Goal: Transaction & Acquisition: Purchase product/service

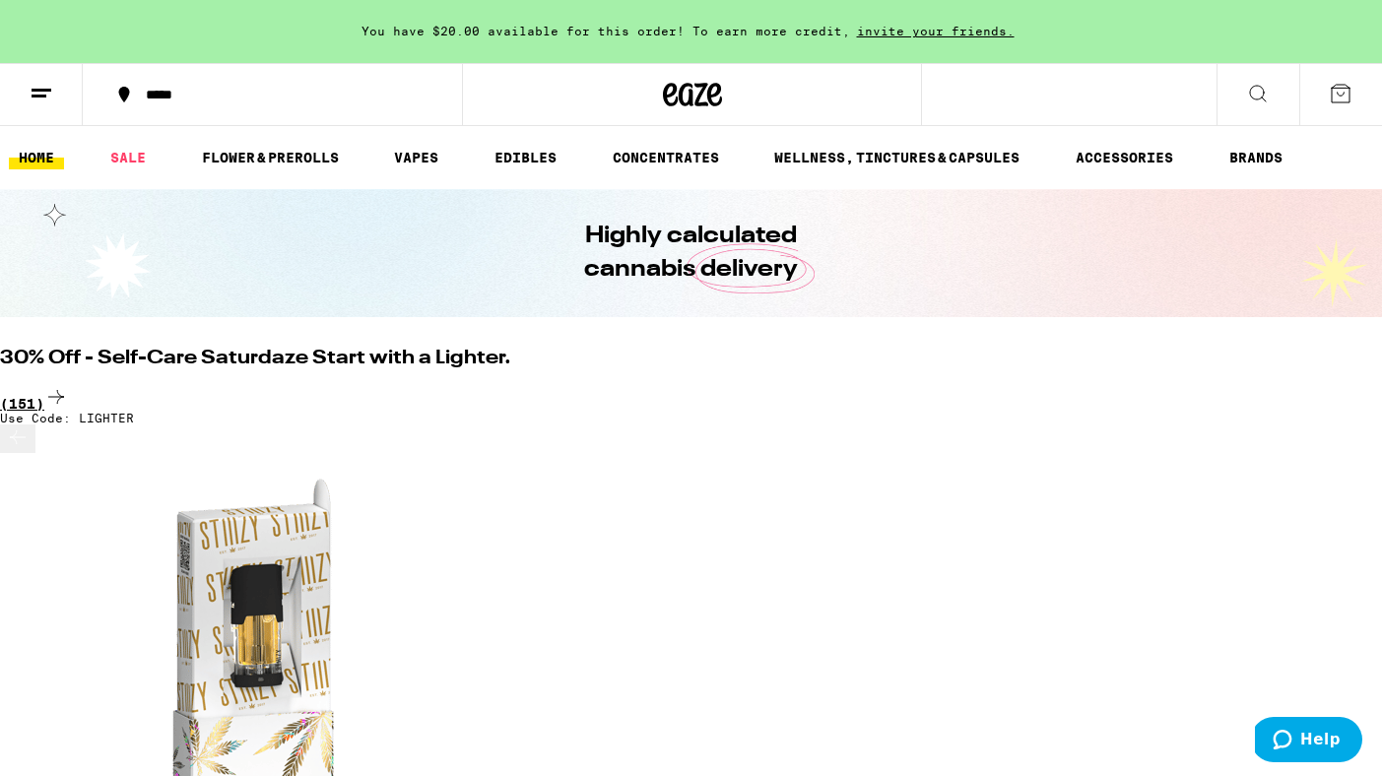
click at [1325, 385] on div "(151)" at bounding box center [691, 398] width 1382 height 27
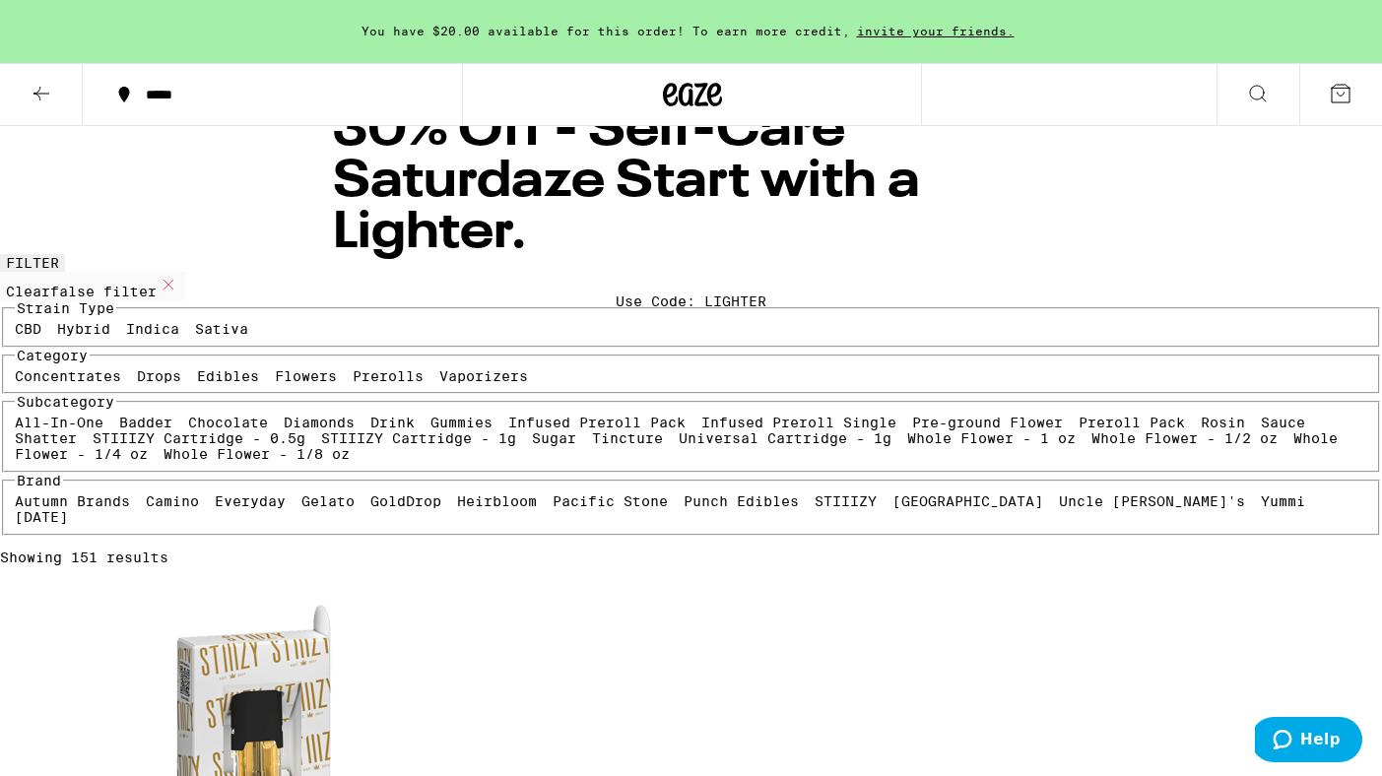
click at [35, 93] on icon at bounding box center [41, 94] width 16 height 14
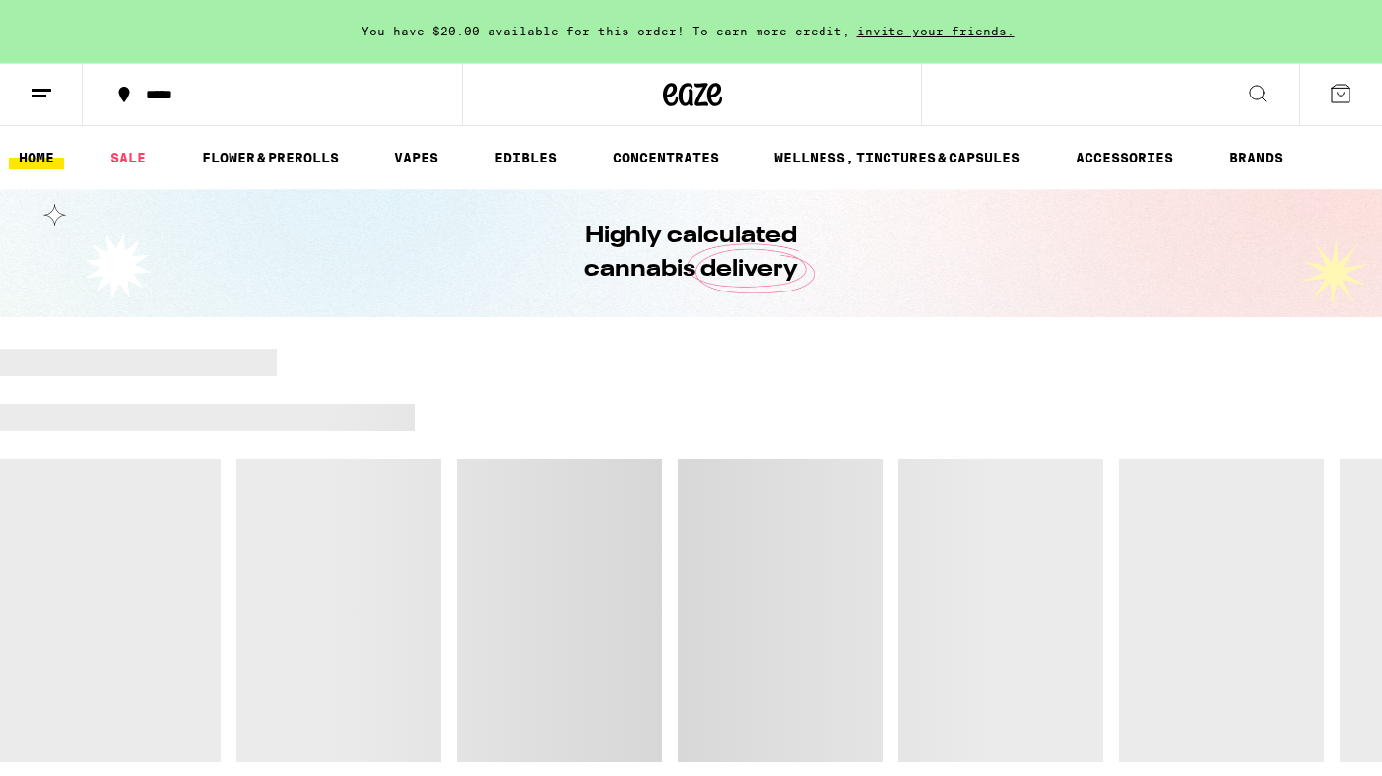
click at [228, 98] on div "*****" at bounding box center [284, 95] width 296 height 14
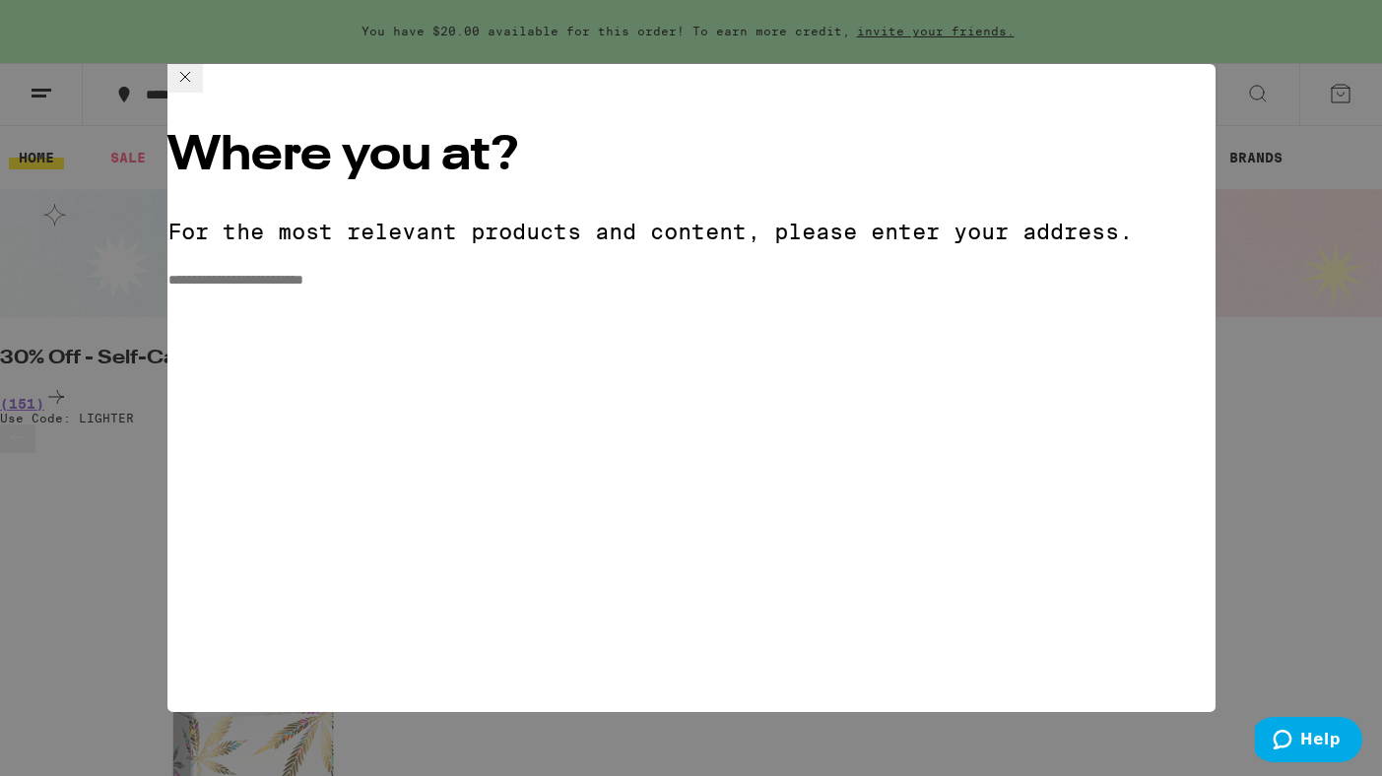
click at [307, 272] on input "**********" at bounding box center [237, 280] width 140 height 17
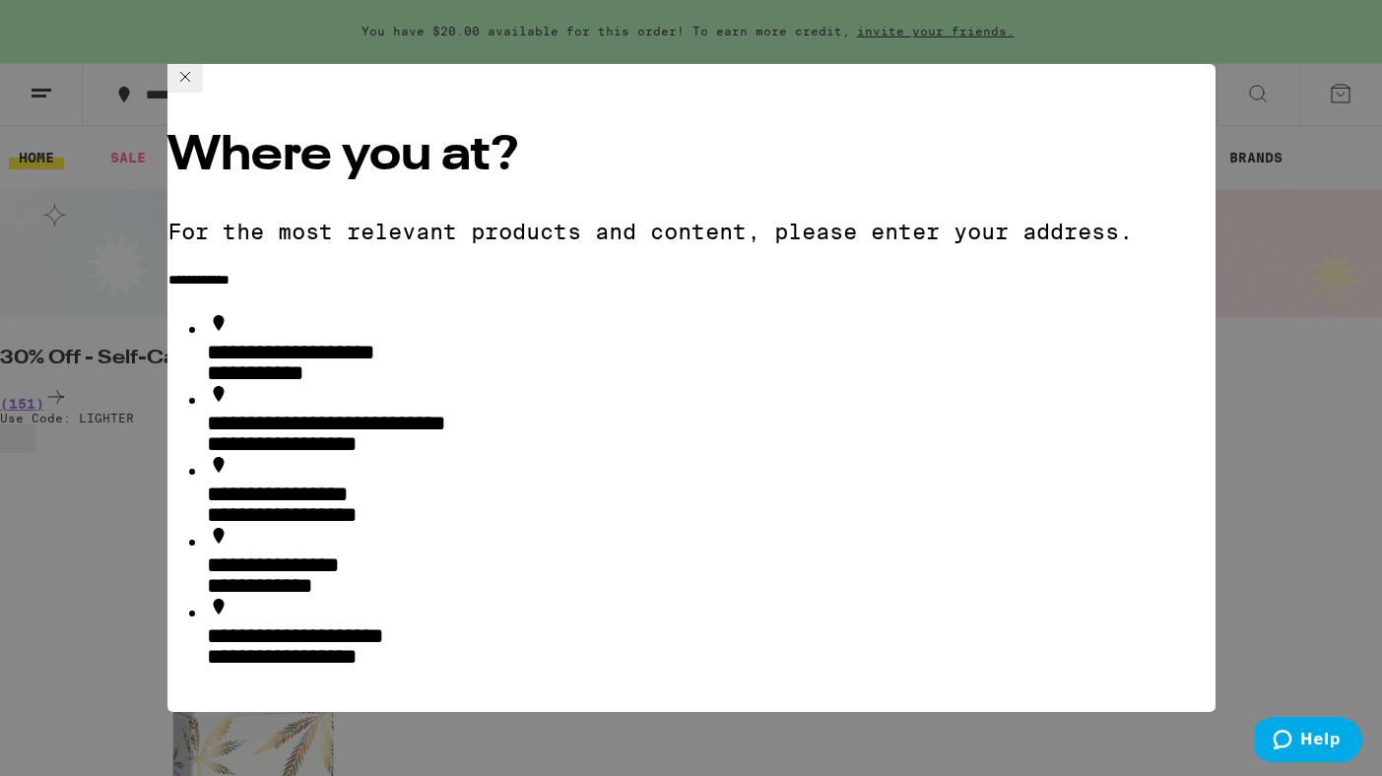
click at [368, 341] on div "**********" at bounding box center [303, 351] width 193 height 21
type input "**********"
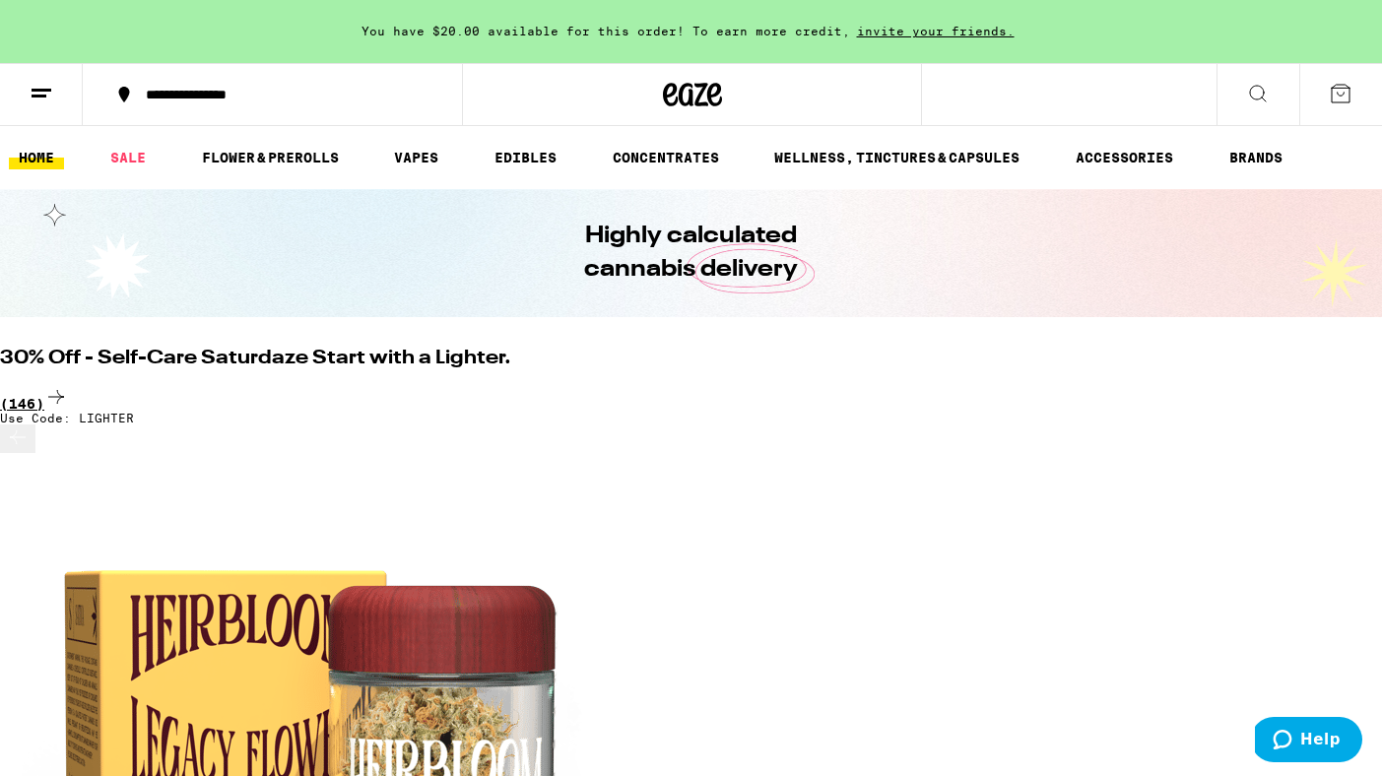
click at [1319, 385] on div "(146)" at bounding box center [691, 398] width 1382 height 27
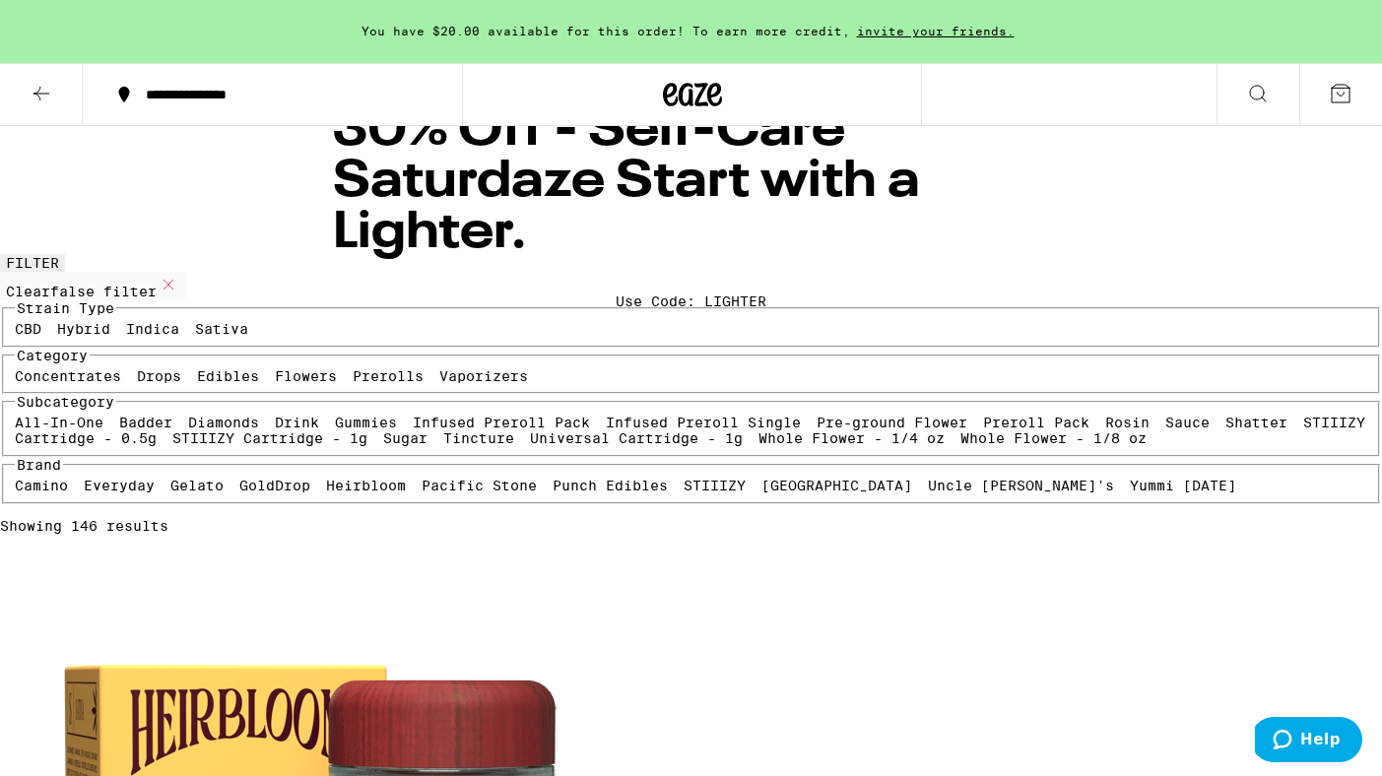
click at [259, 384] on label "Edibles" at bounding box center [228, 376] width 62 height 16
click at [202, 372] on input "Edibles" at bounding box center [201, 371] width 1 height 1
checkbox input "true"
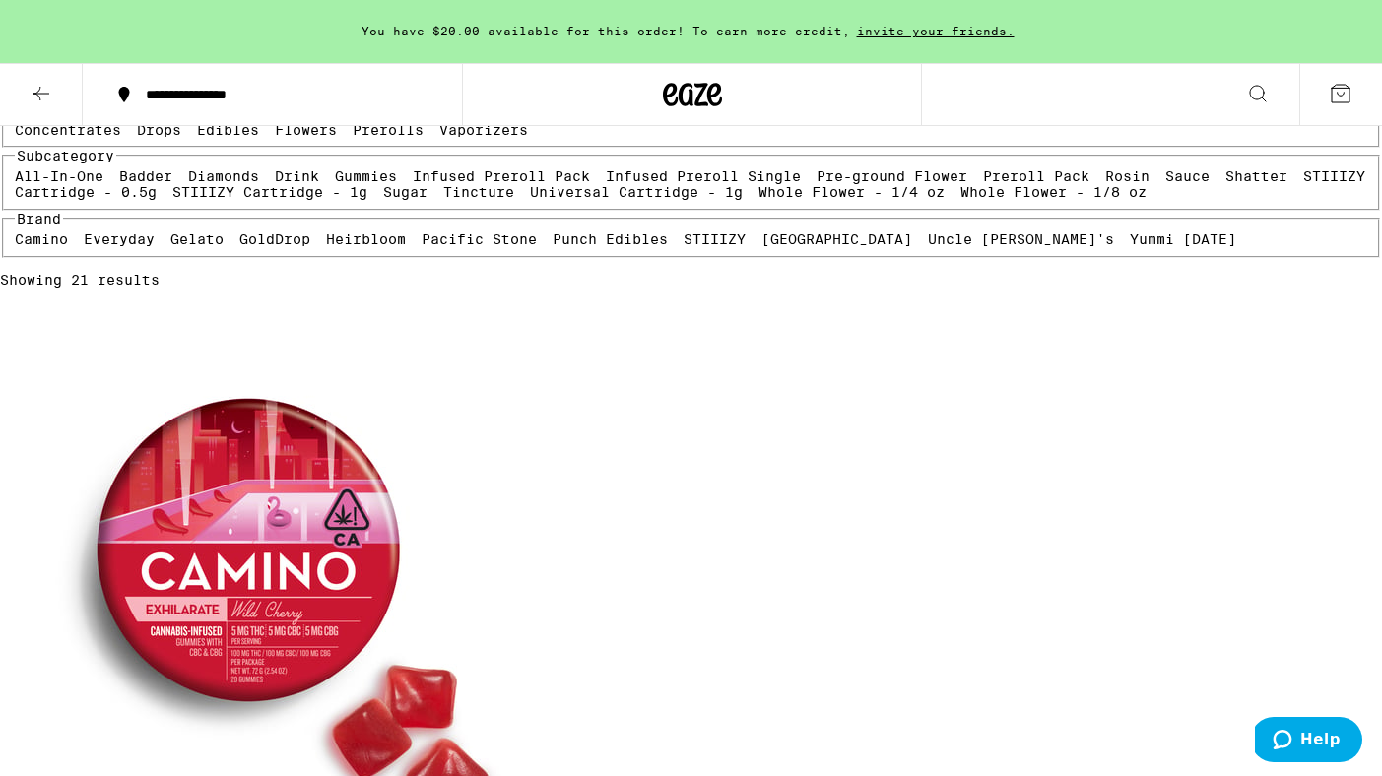
scroll to position [267, 0]
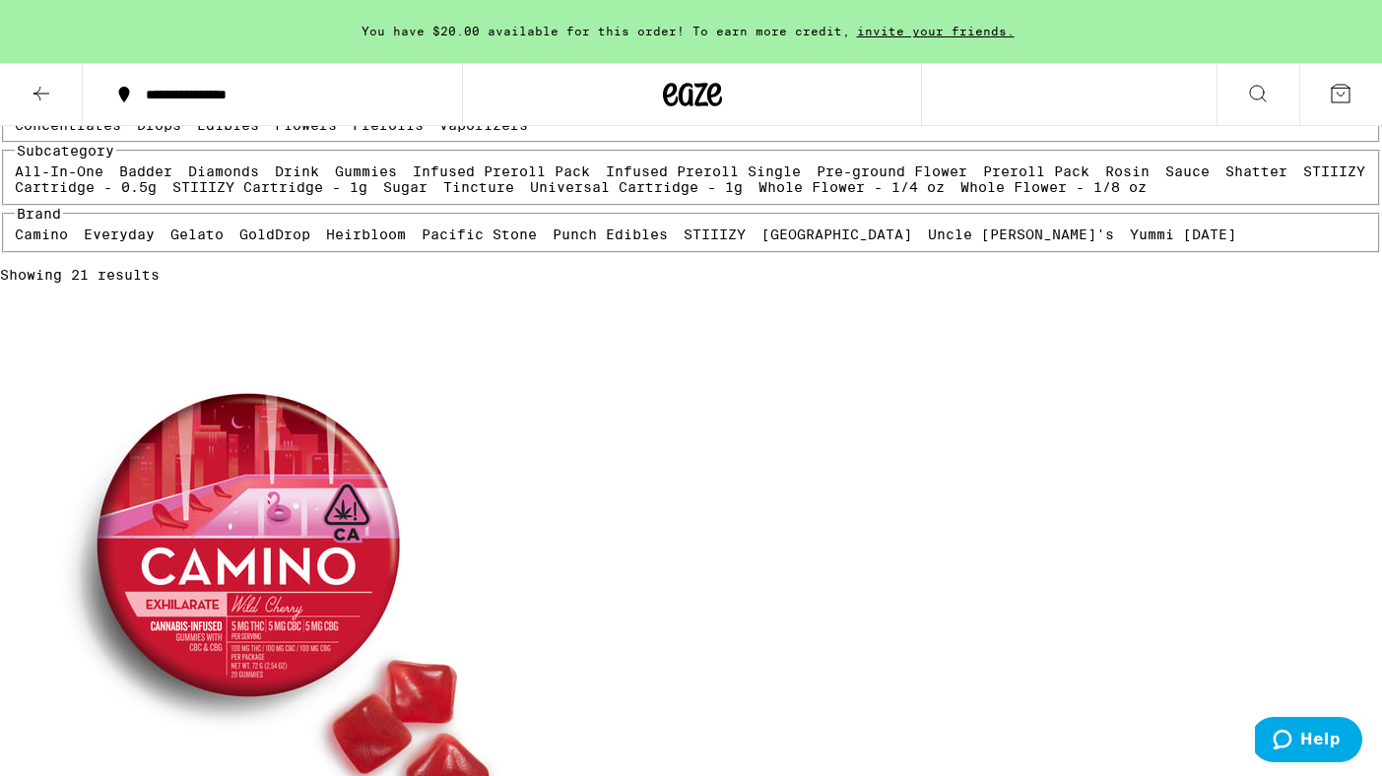
click at [275, 179] on label "Drink" at bounding box center [297, 171] width 44 height 16
click at [279, 167] on input "Drink" at bounding box center [279, 166] width 1 height 1
checkbox input "true"
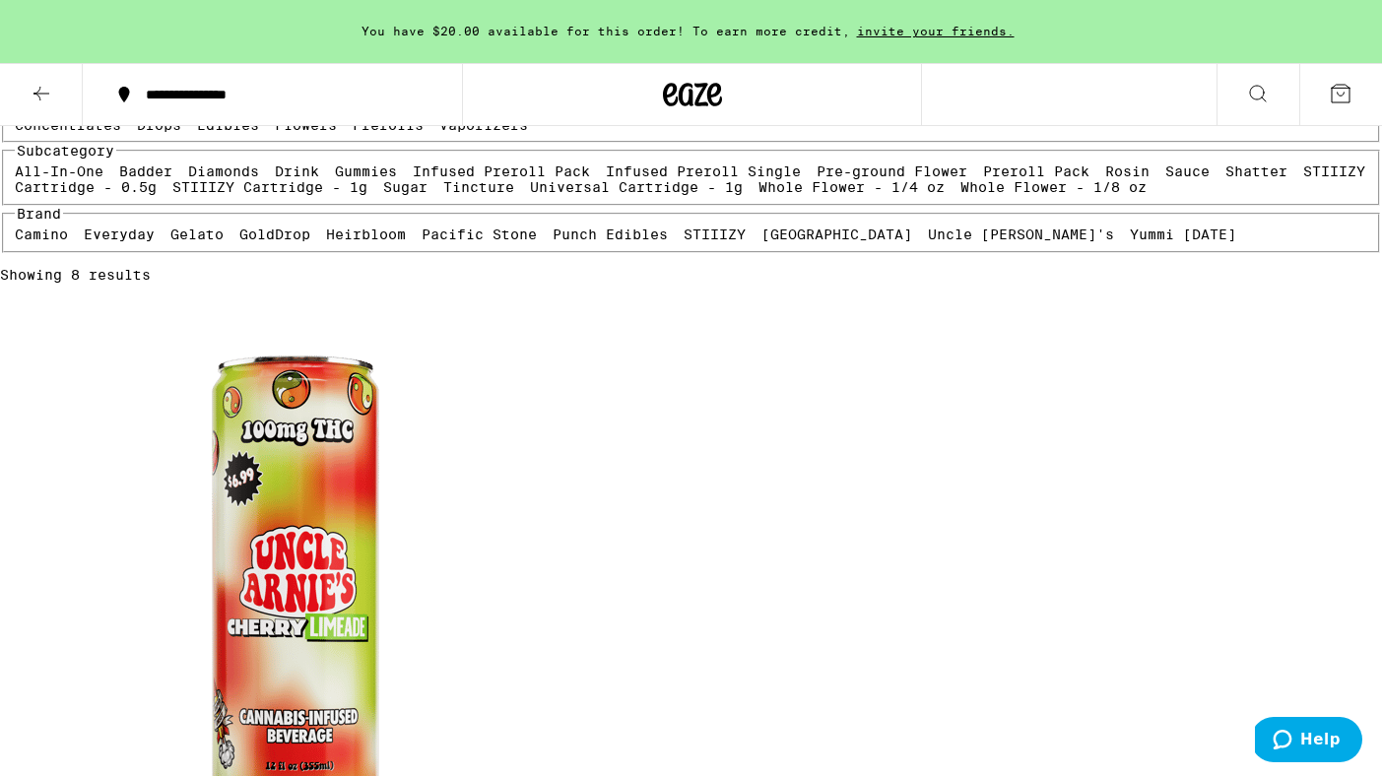
click at [335, 179] on label "Gummies" at bounding box center [366, 171] width 62 height 16
click at [339, 167] on input "Gummies" at bounding box center [339, 166] width 1 height 1
checkbox input "true"
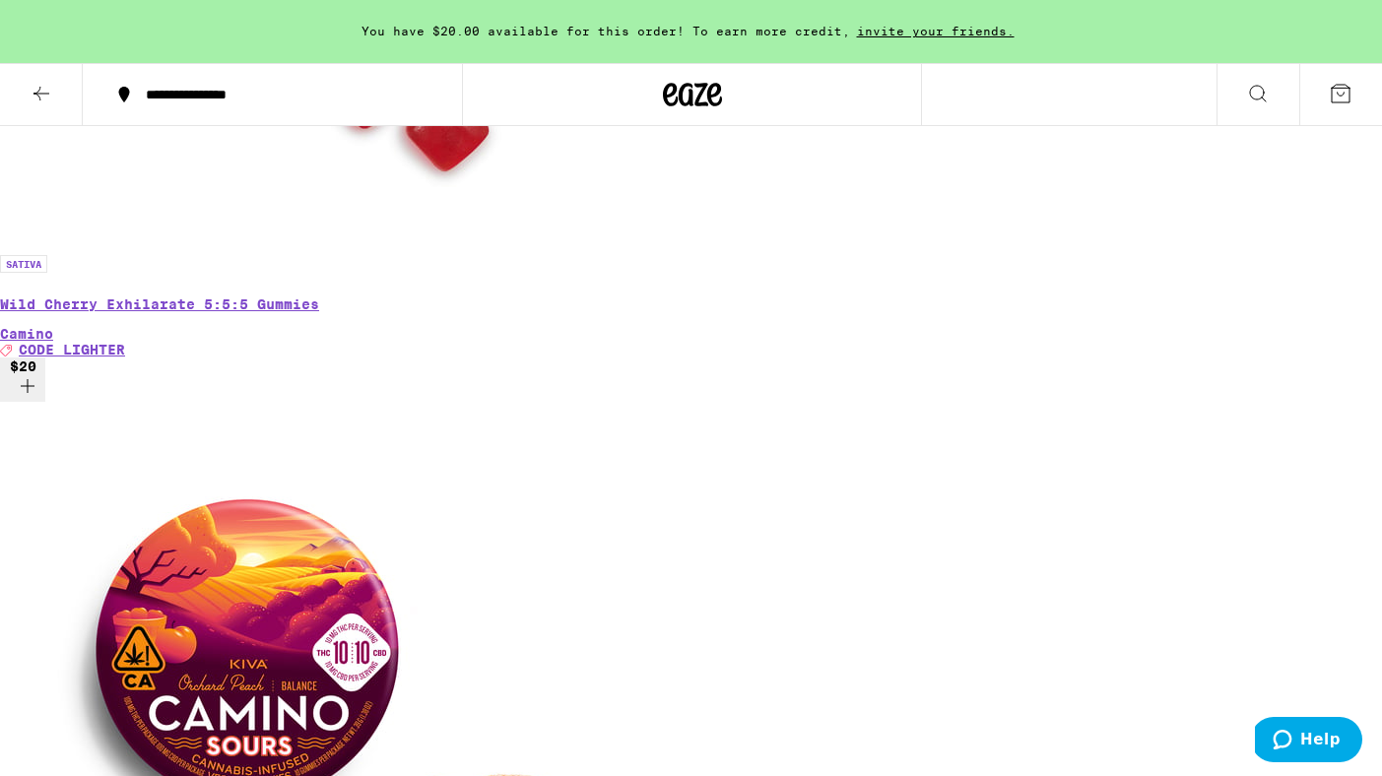
scroll to position [913, 0]
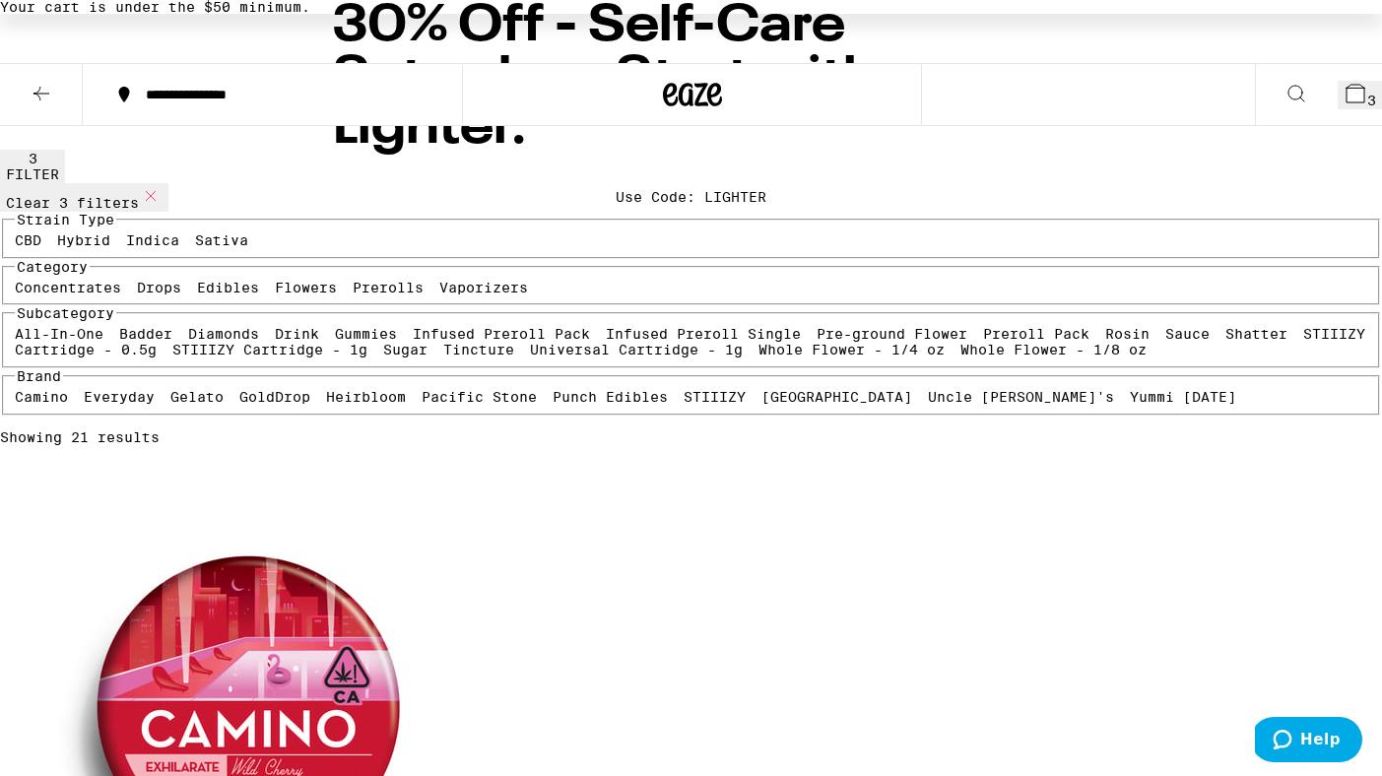
scroll to position [208, 0]
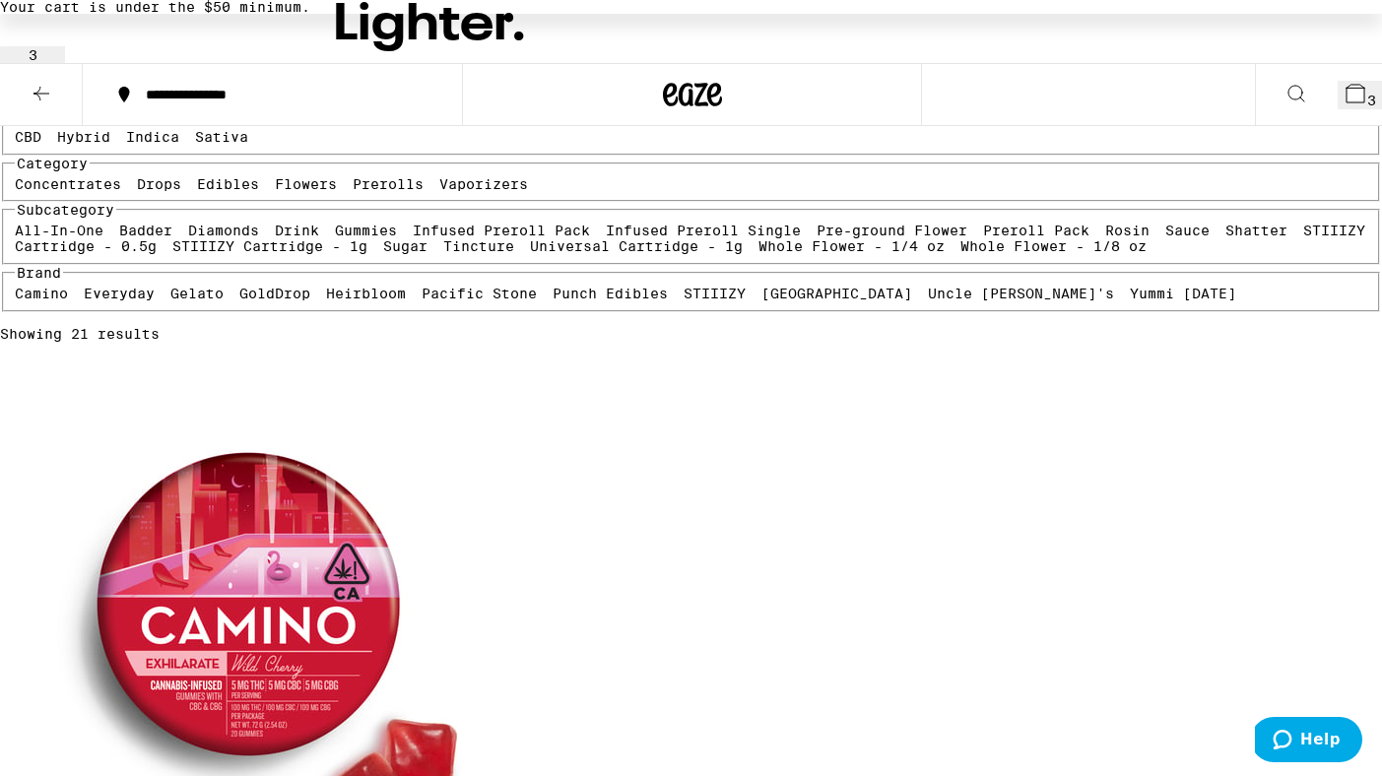
click at [275, 238] on label "Drink" at bounding box center [297, 231] width 44 height 16
click at [279, 227] on input "Drink" at bounding box center [279, 226] width 1 height 1
checkbox input "false"
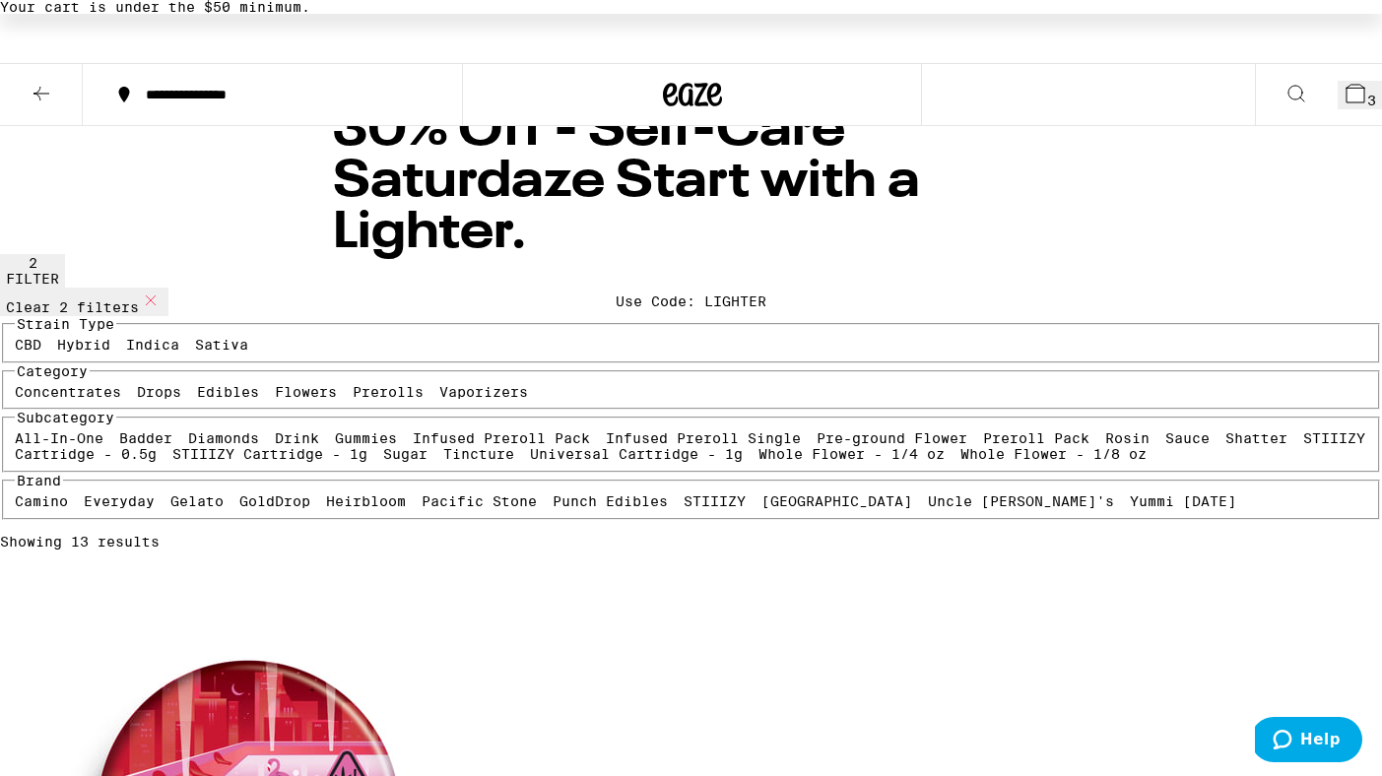
click at [689, 88] on icon at bounding box center [692, 94] width 59 height 35
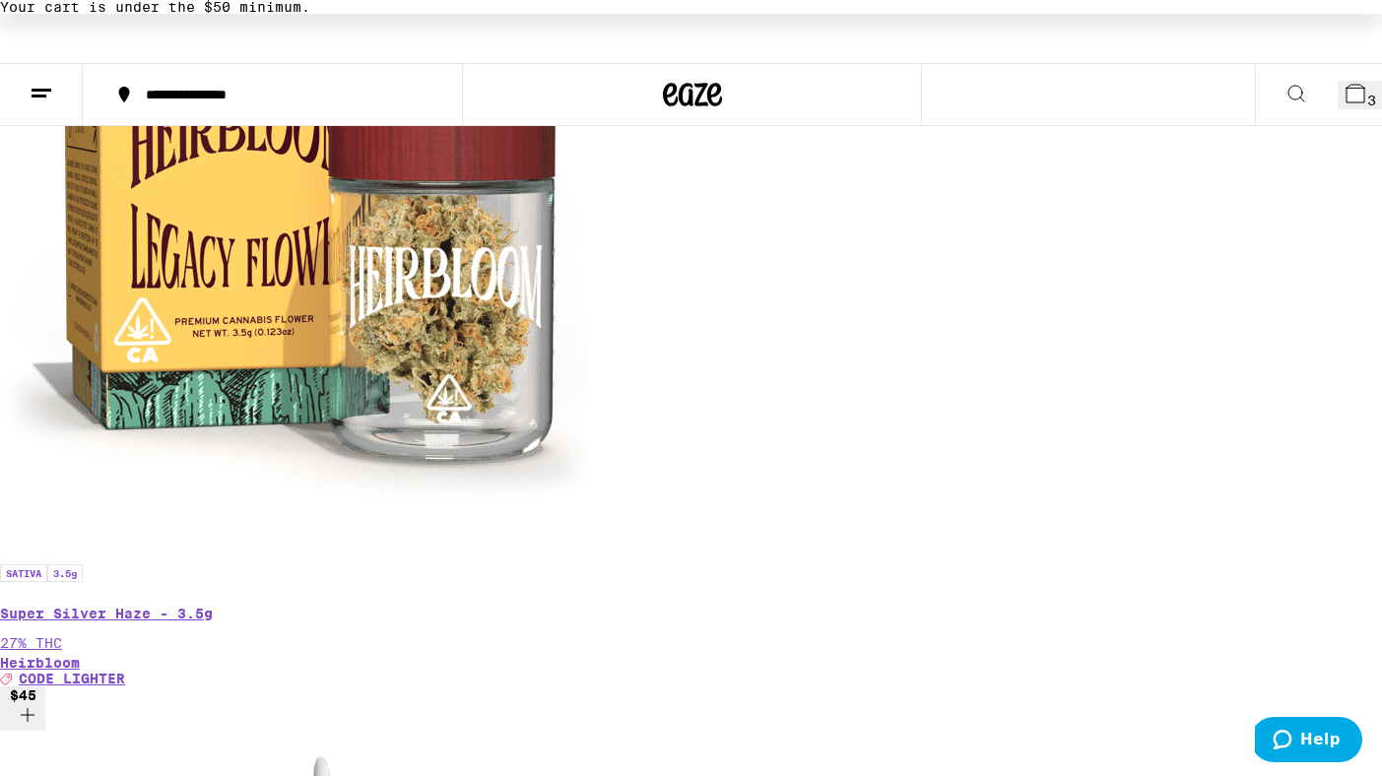
scroll to position [537, 0]
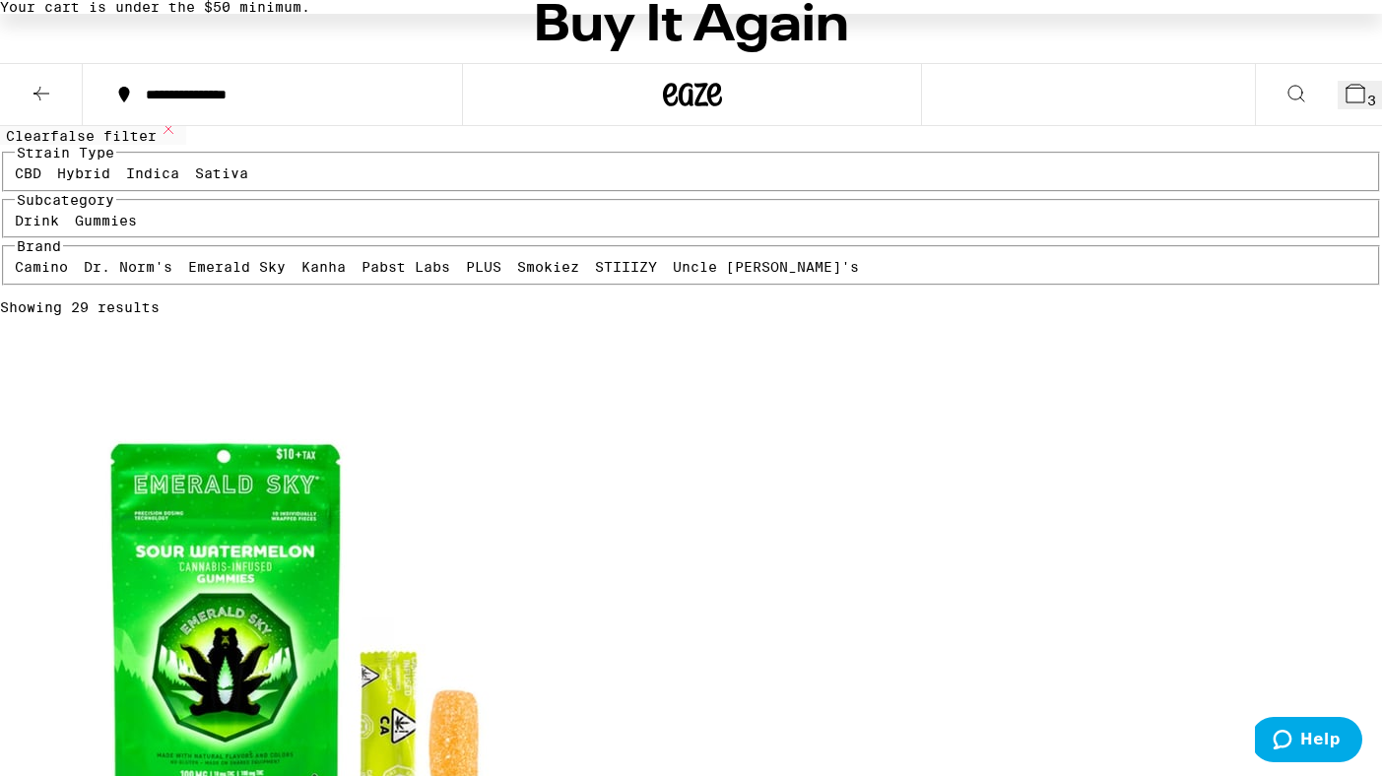
scroll to position [336, 0]
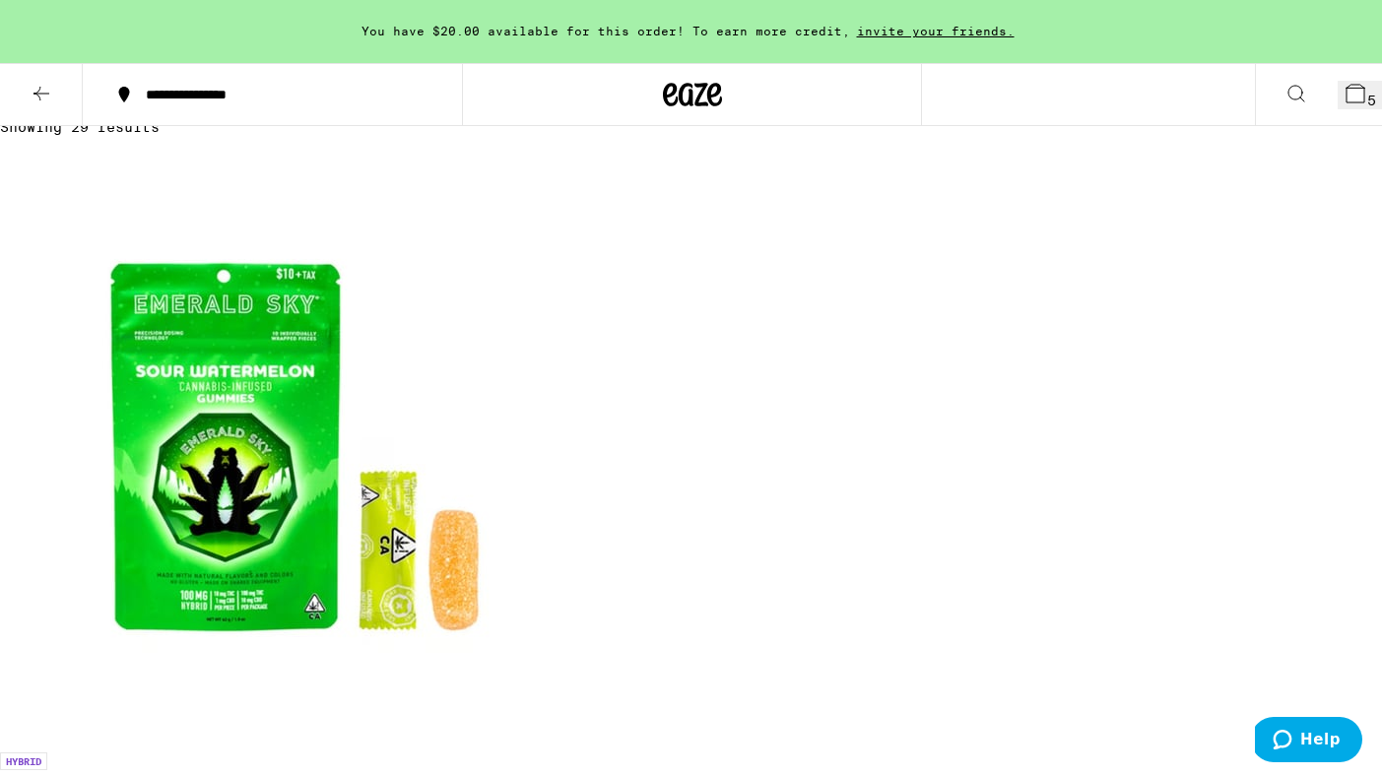
click at [1337, 97] on button "8" at bounding box center [1359, 95] width 44 height 29
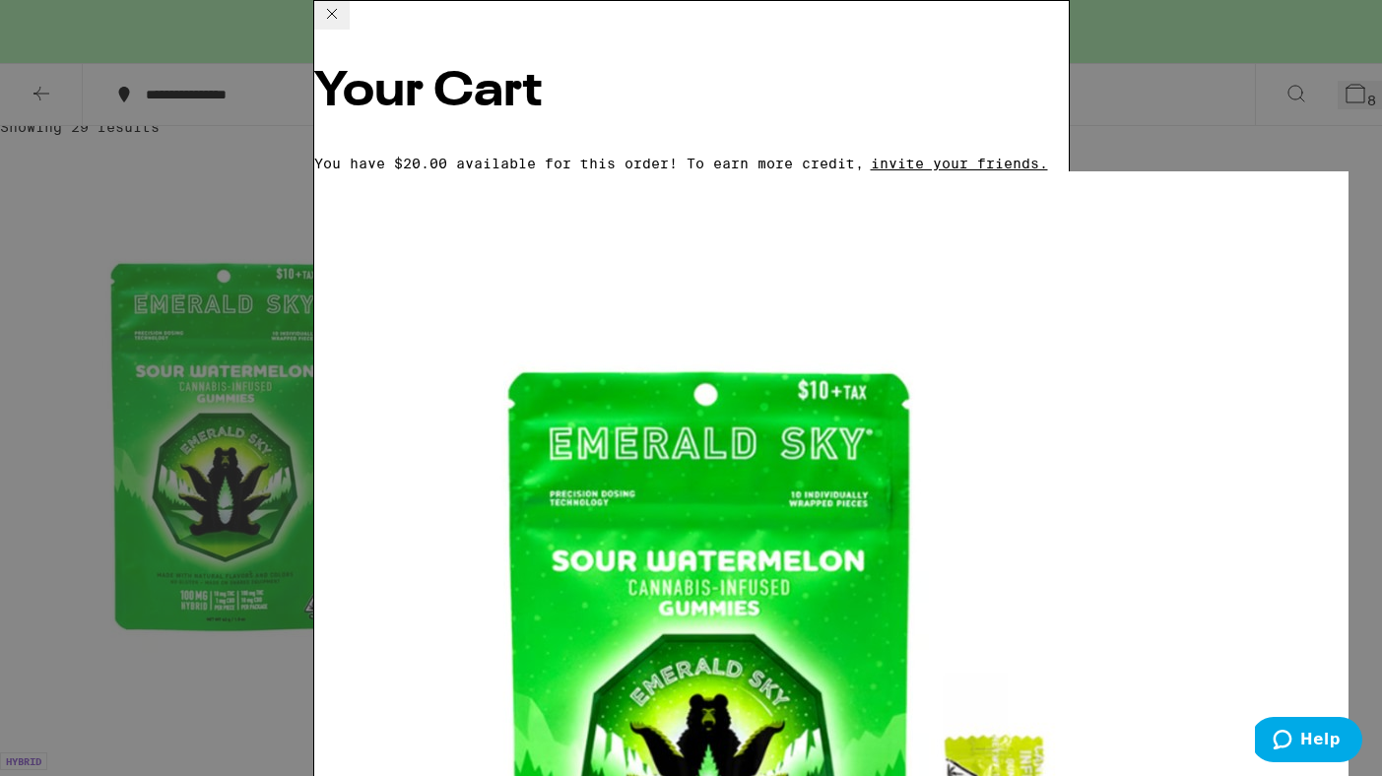
click at [149, 643] on div "Your Cart You have $20.00 available for this order! To earn more credit, invite…" at bounding box center [691, 388] width 1382 height 776
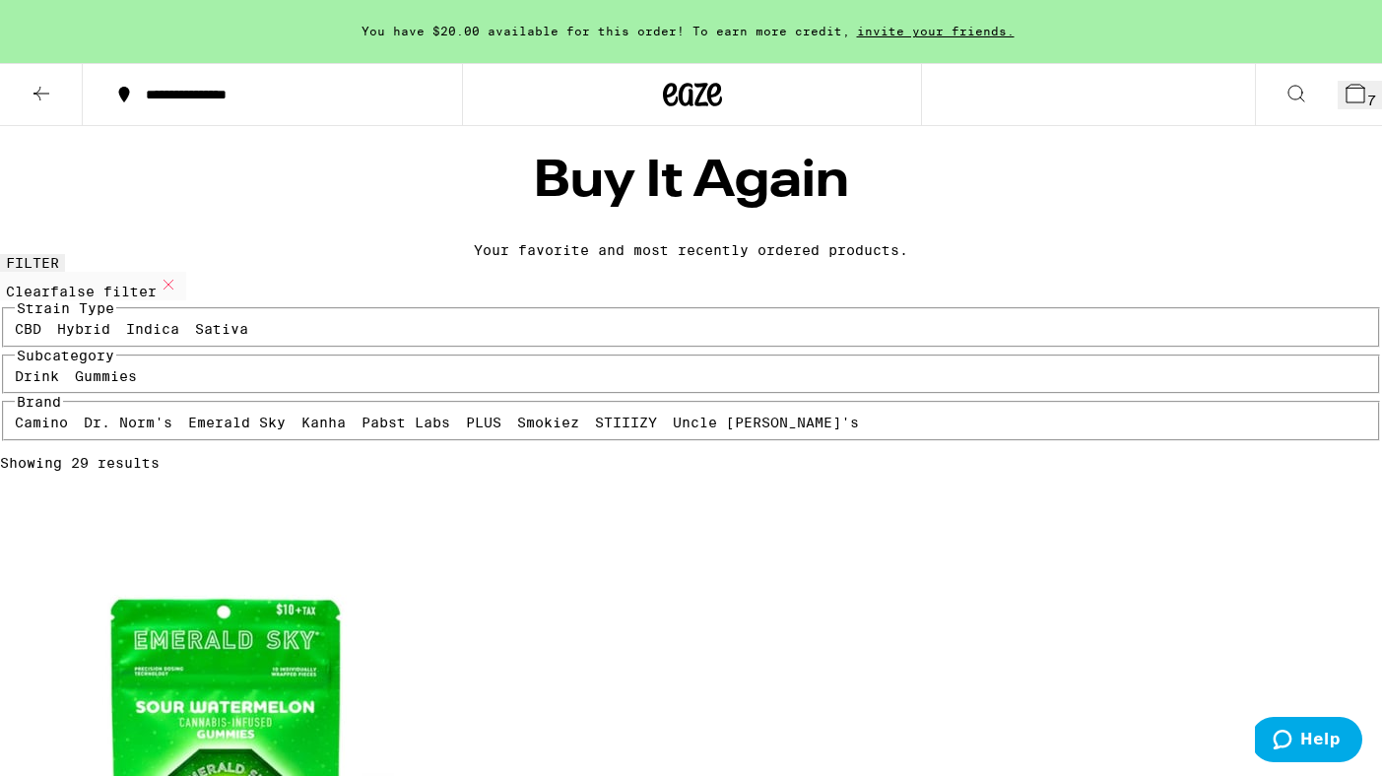
click at [694, 90] on icon at bounding box center [692, 94] width 59 height 35
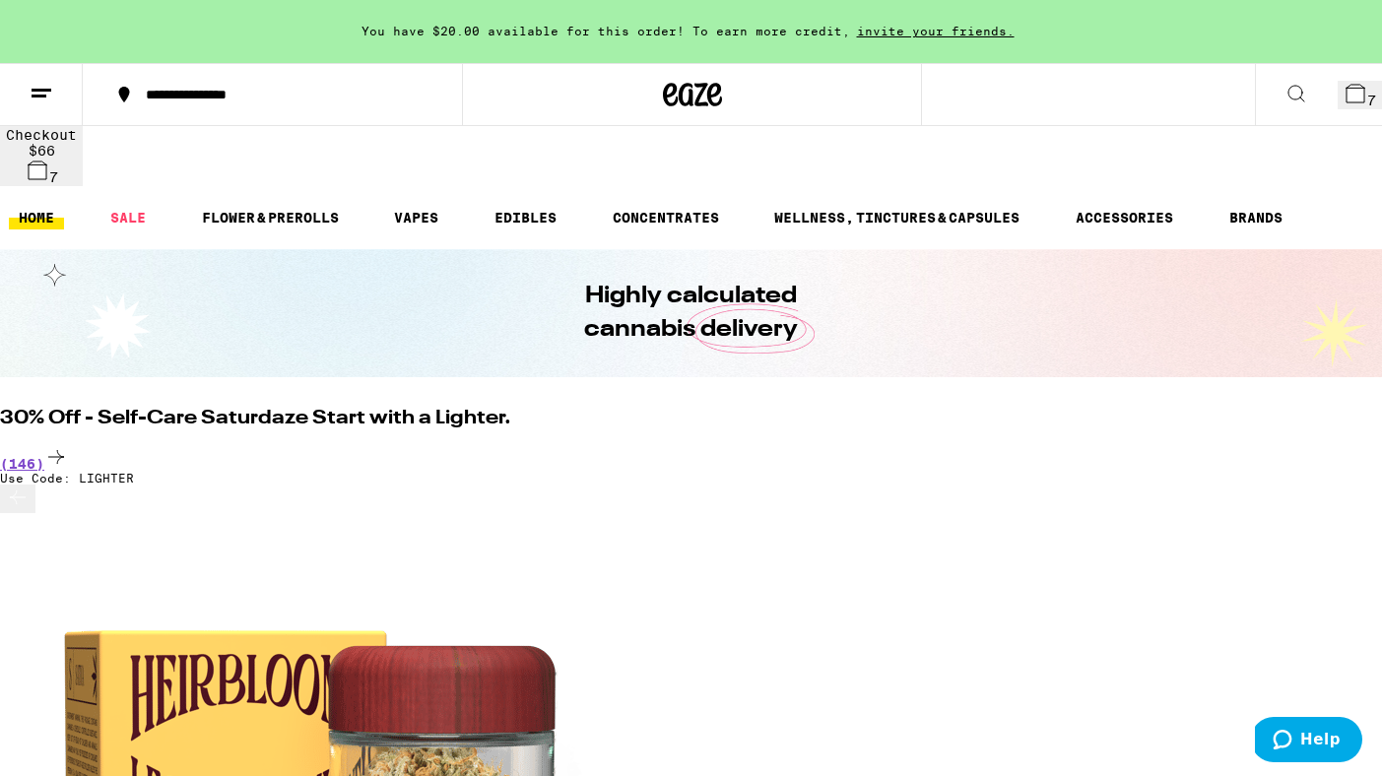
click at [1346, 98] on icon at bounding box center [1355, 94] width 18 height 18
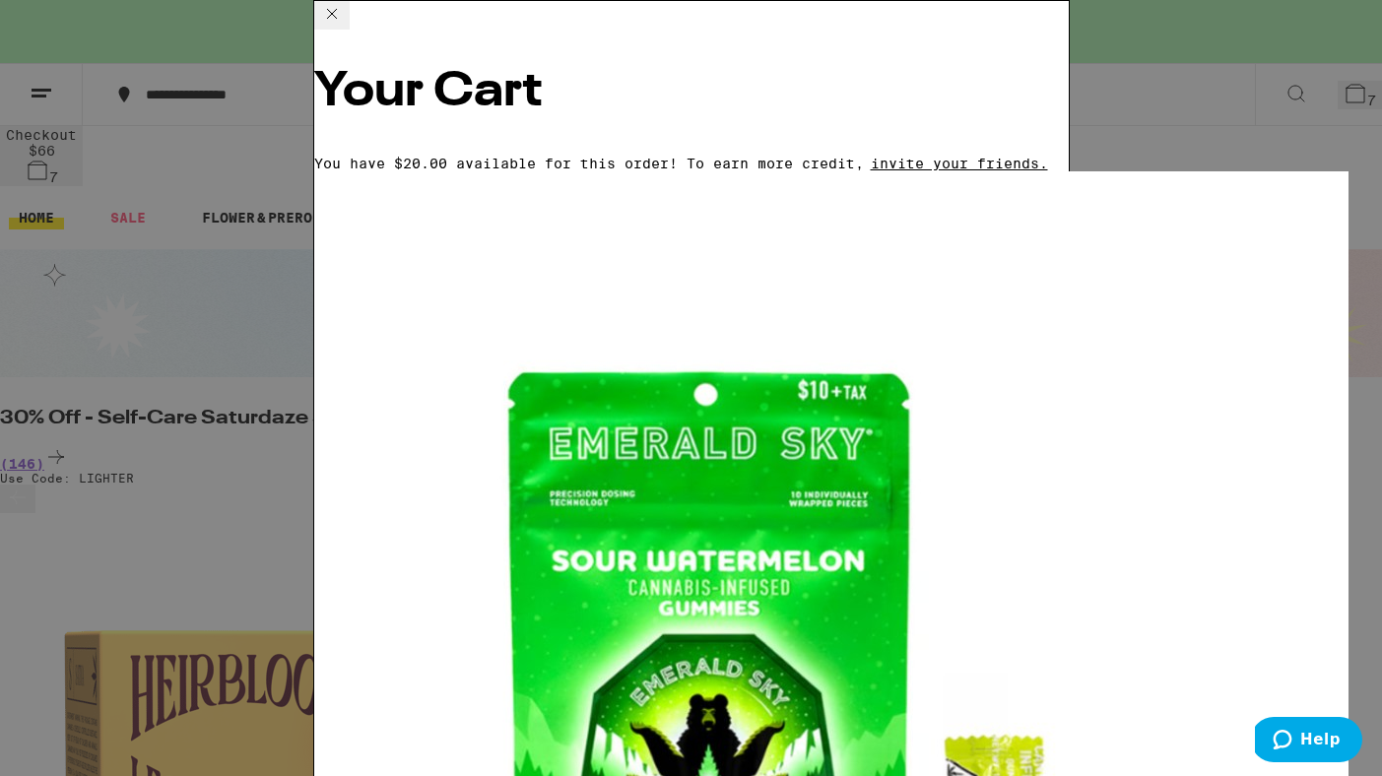
scroll to position [104, 0]
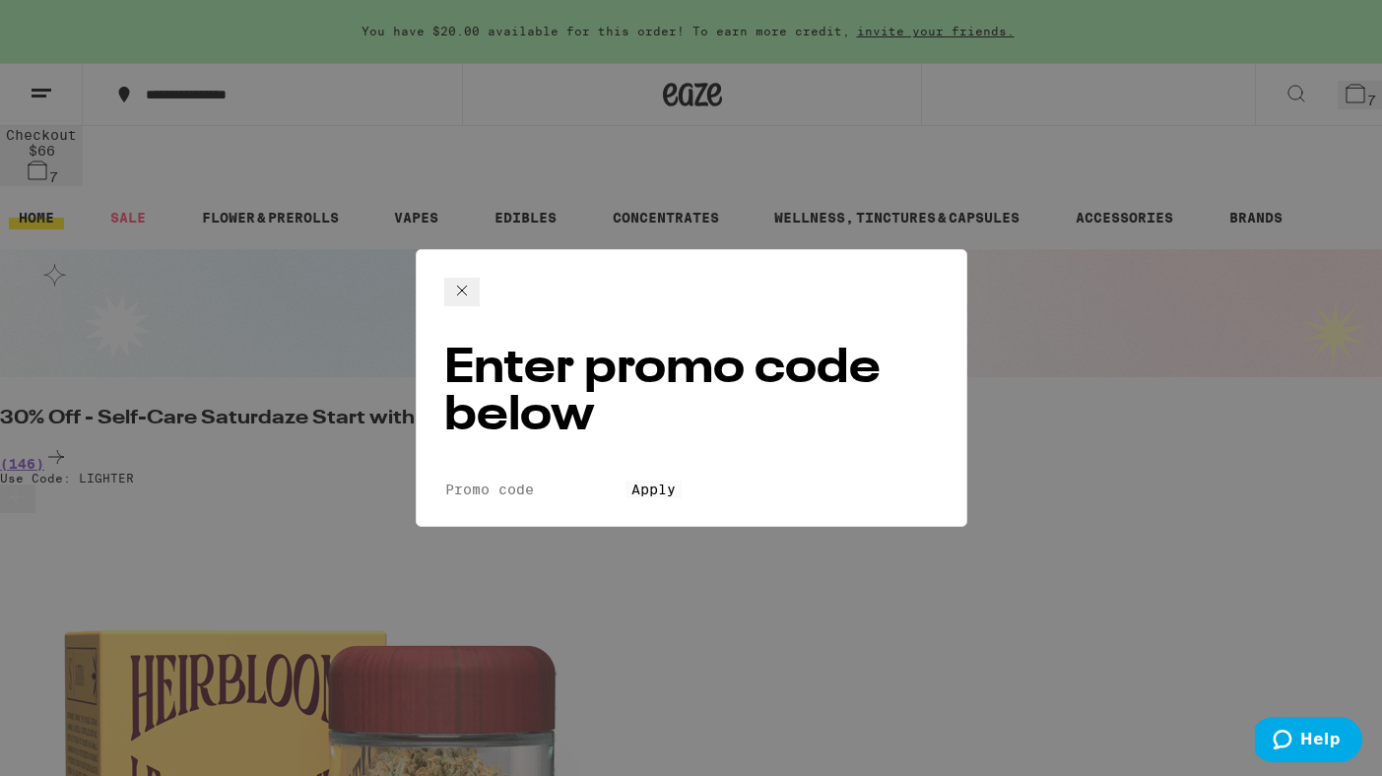
click at [582, 481] on input "Promo Code" at bounding box center [534, 490] width 181 height 18
type input "lighter"
click at [625, 481] on button "Apply" at bounding box center [653, 490] width 56 height 18
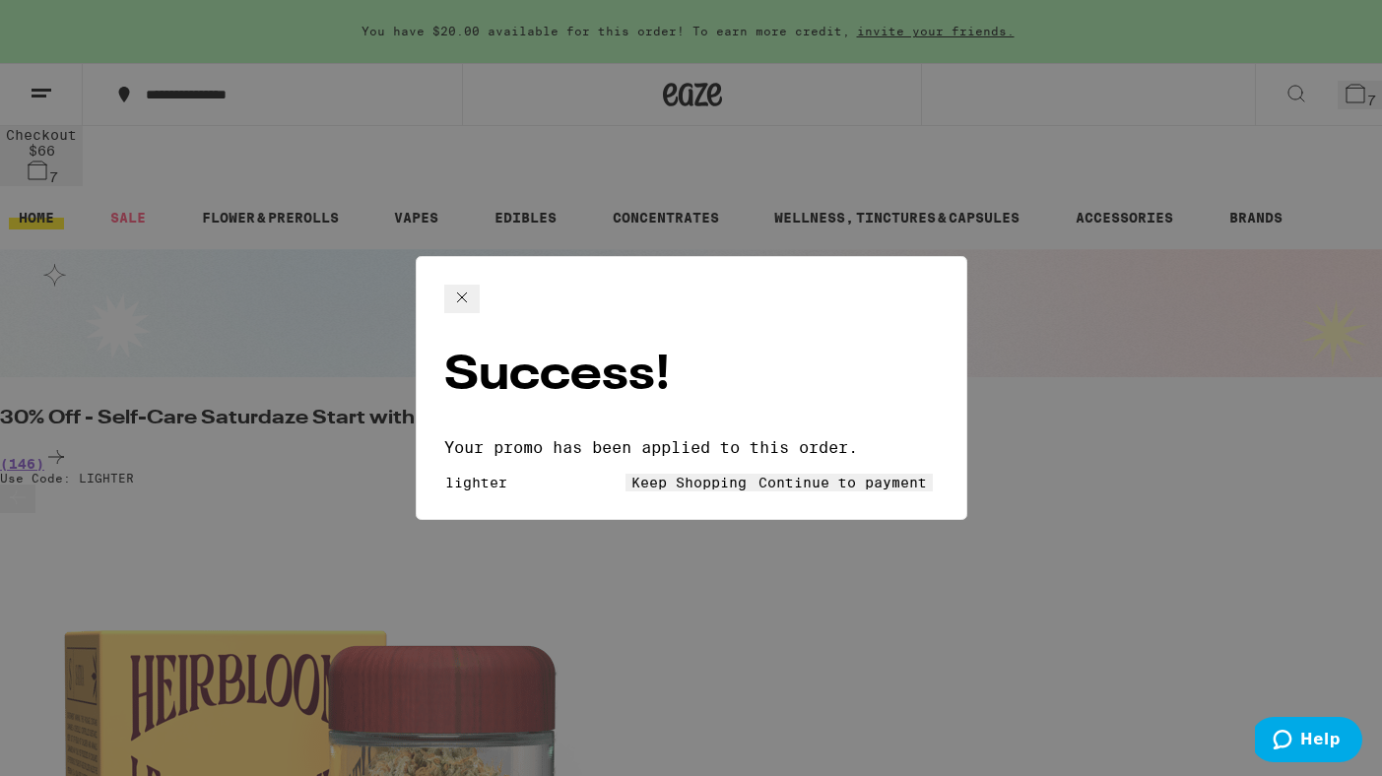
click at [870, 474] on button "Continue to payment" at bounding box center [842, 483] width 180 height 18
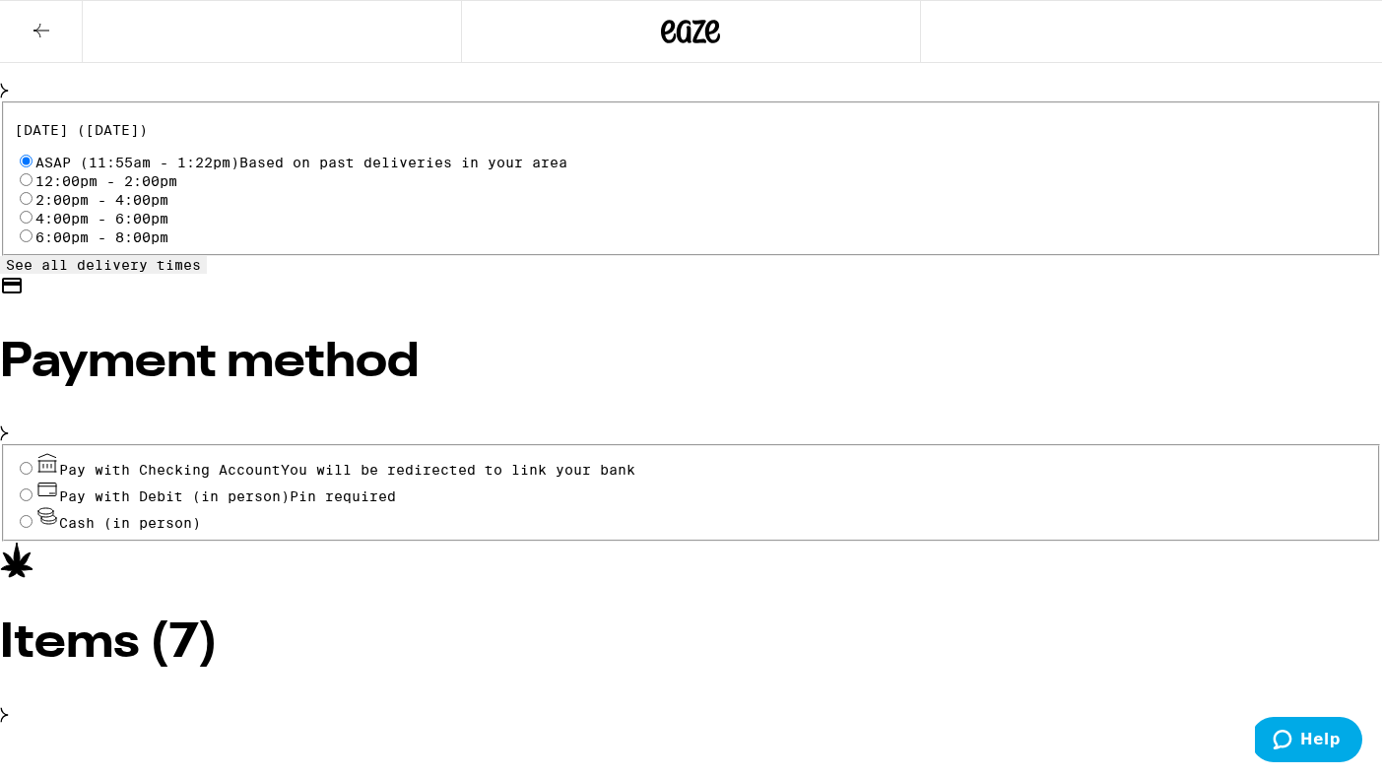
scroll to position [755, 0]
